Goal: Task Accomplishment & Management: Use online tool/utility

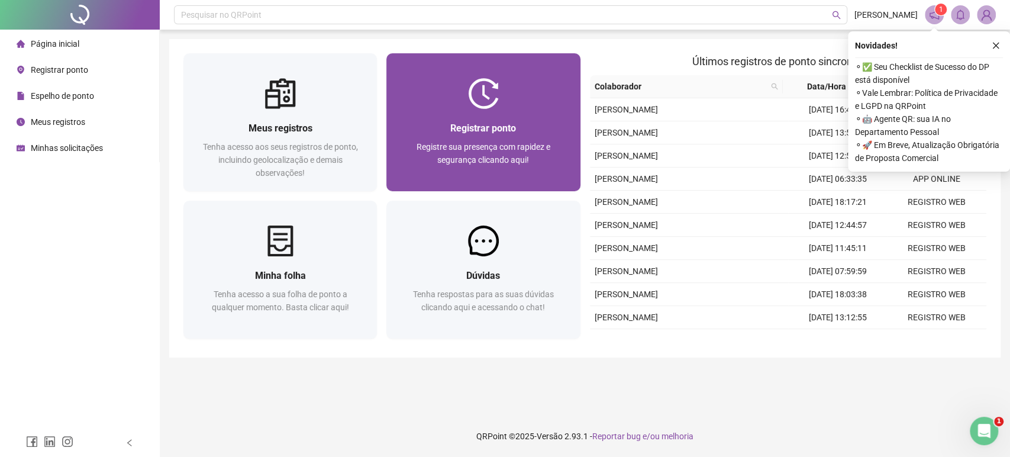
click at [530, 148] on span "Registre sua presença com rapidez e segurança clicando aqui!" at bounding box center [484, 153] width 134 height 22
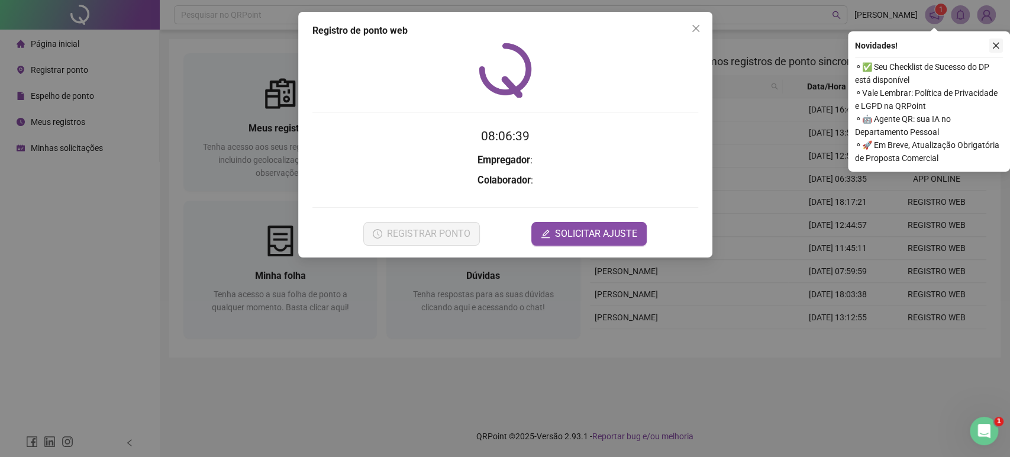
click at [999, 43] on icon "close" at bounding box center [996, 45] width 8 height 8
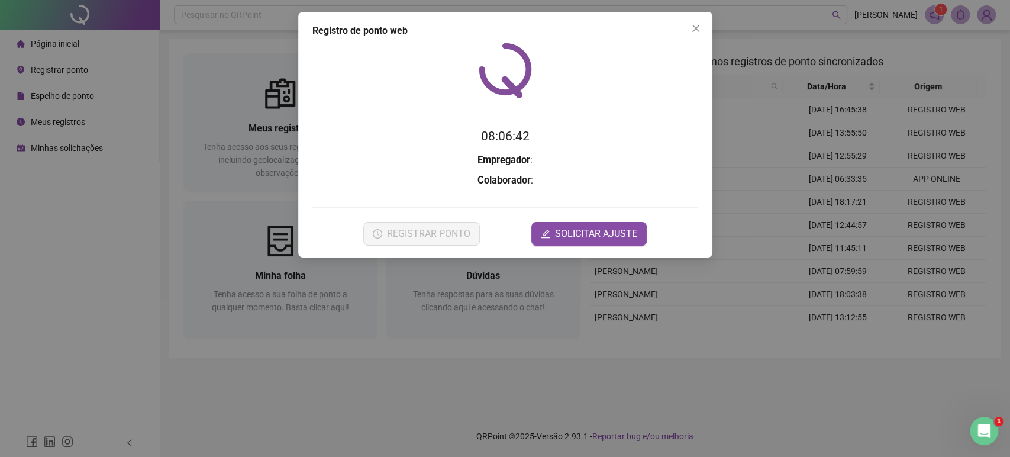
click at [434, 365] on div "Registro de ponto web 08:06:42 Empregador : Colaborador : REGISTRAR PONTO SOLIC…" at bounding box center [505, 228] width 1010 height 457
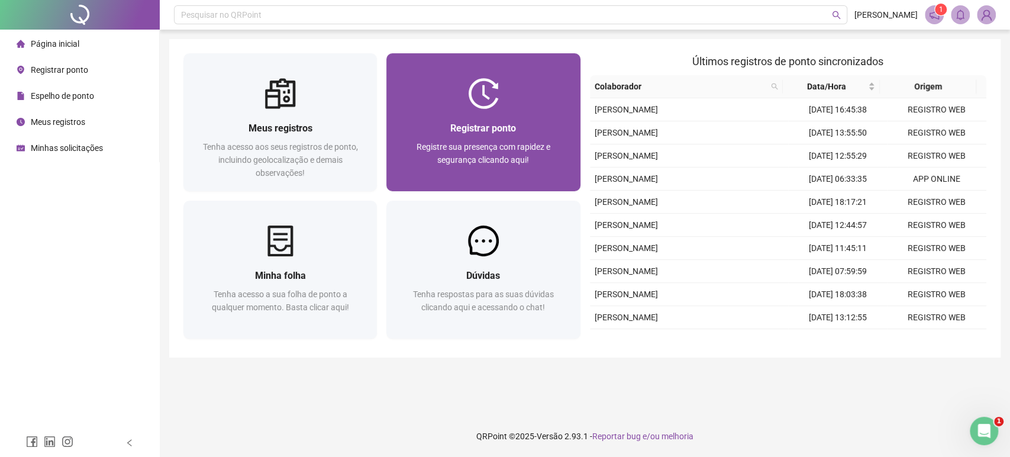
click at [462, 146] on span "Registre sua presença com rapidez e segurança clicando aqui!" at bounding box center [484, 153] width 134 height 22
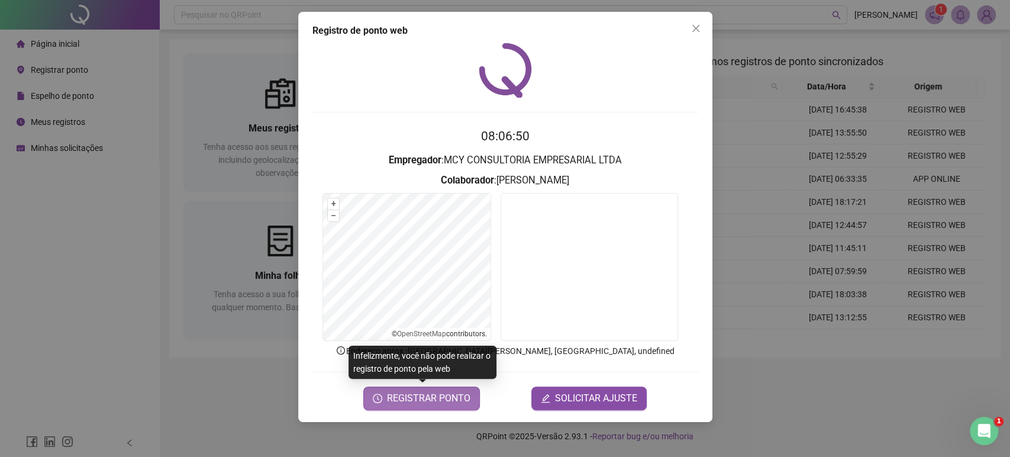
click at [434, 398] on span "REGISTRAR PONTO" at bounding box center [428, 398] width 83 height 14
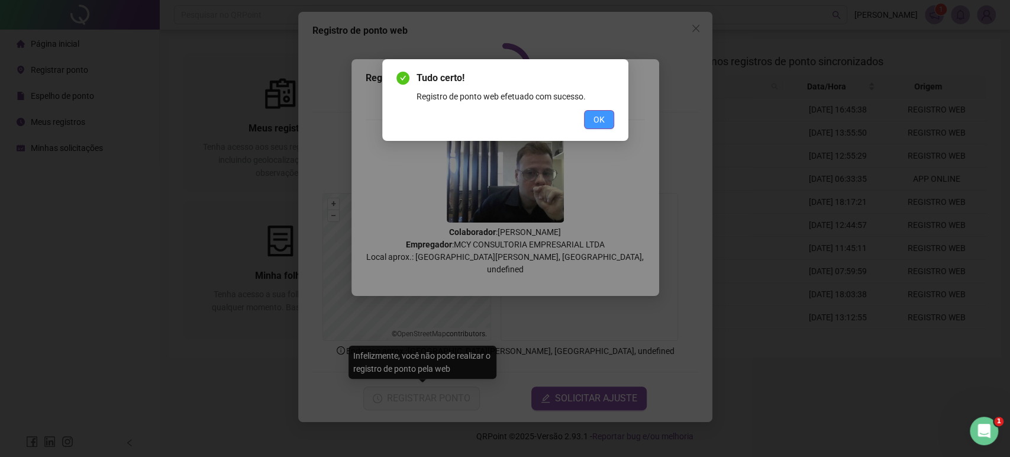
click at [599, 123] on span "OK" at bounding box center [598, 119] width 11 height 13
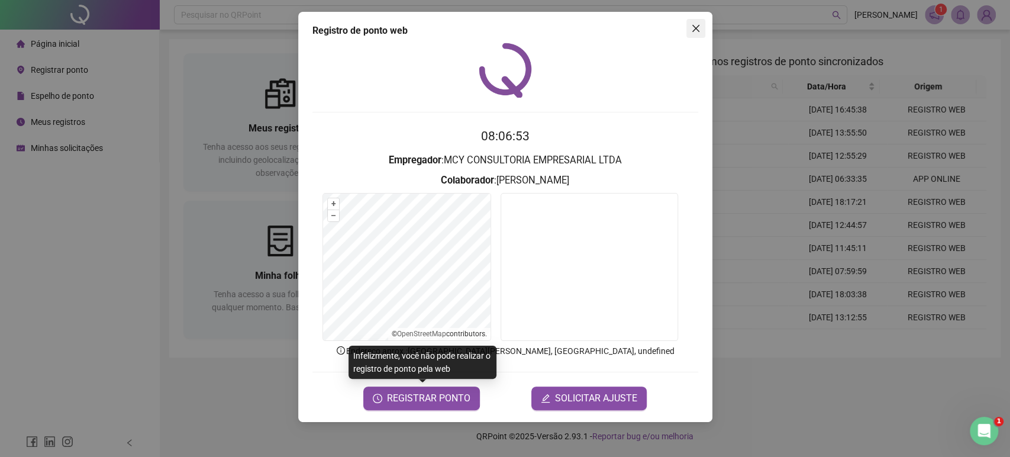
click at [696, 32] on icon "close" at bounding box center [695, 28] width 9 height 9
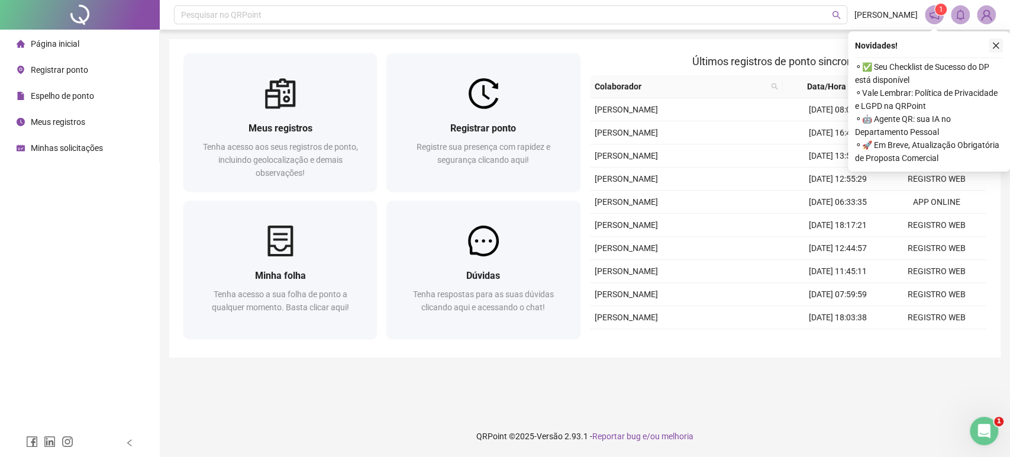
click at [1001, 44] on button "button" at bounding box center [996, 45] width 14 height 14
click at [932, 14] on icon "notification" at bounding box center [934, 14] width 11 height 11
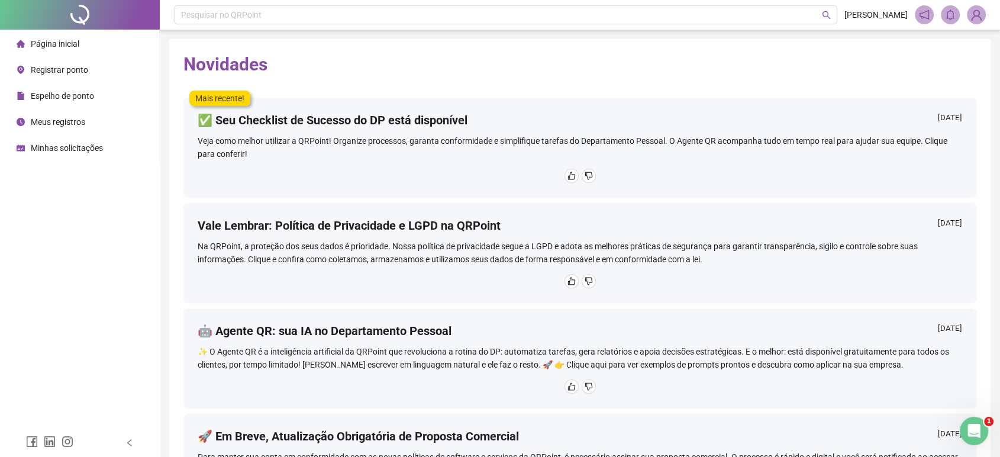
click at [285, 128] on div "✅ Seu Checklist de Sucesso do DP está disponível [DATE]" at bounding box center [580, 123] width 764 height 22
